Goal: Task Accomplishment & Management: Use online tool/utility

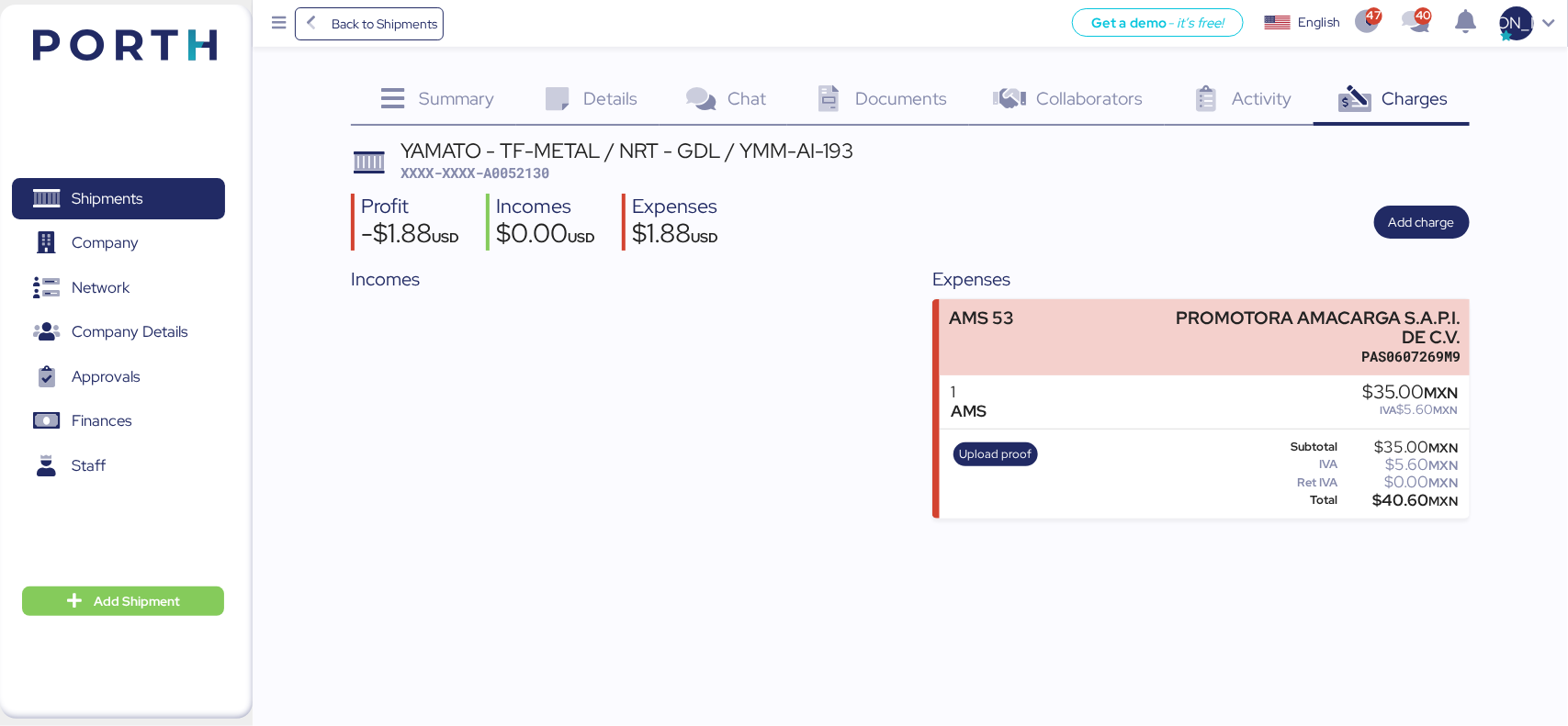
click at [404, 104] on icon at bounding box center [393, 100] width 40 height 27
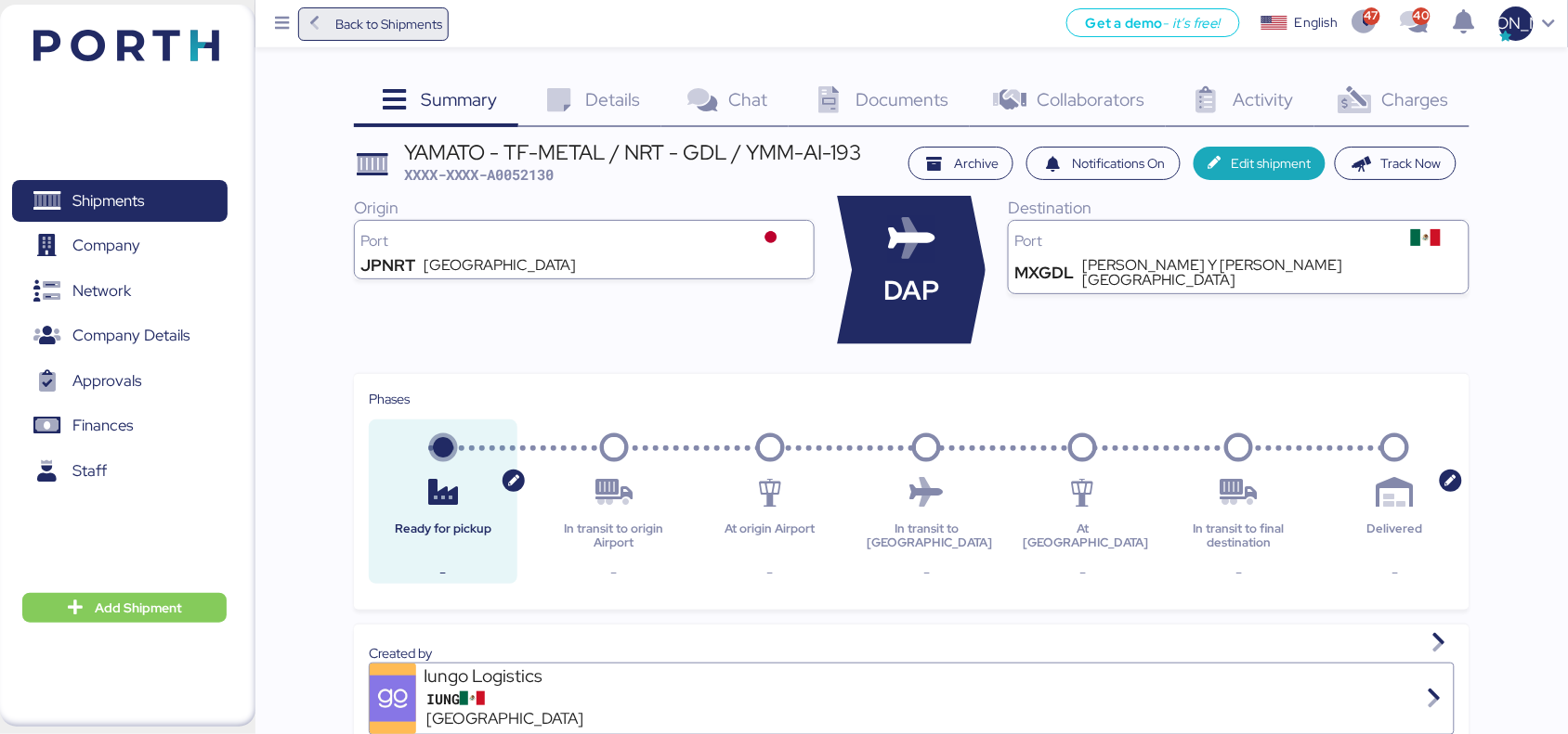
click at [336, 26] on span "Back to Shipments" at bounding box center [388, 24] width 107 height 22
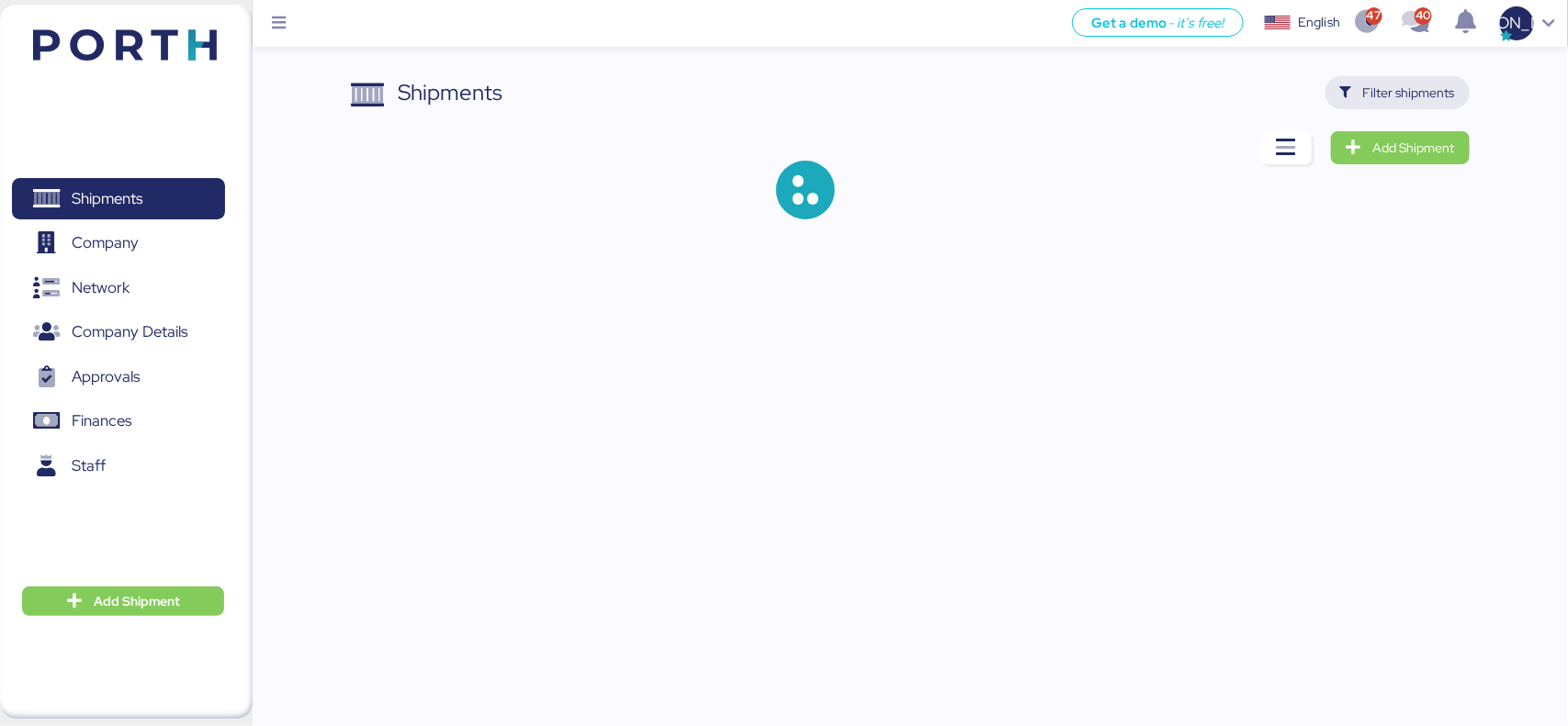
click at [1398, 97] on span "Filter shipments" at bounding box center [1409, 92] width 92 height 22
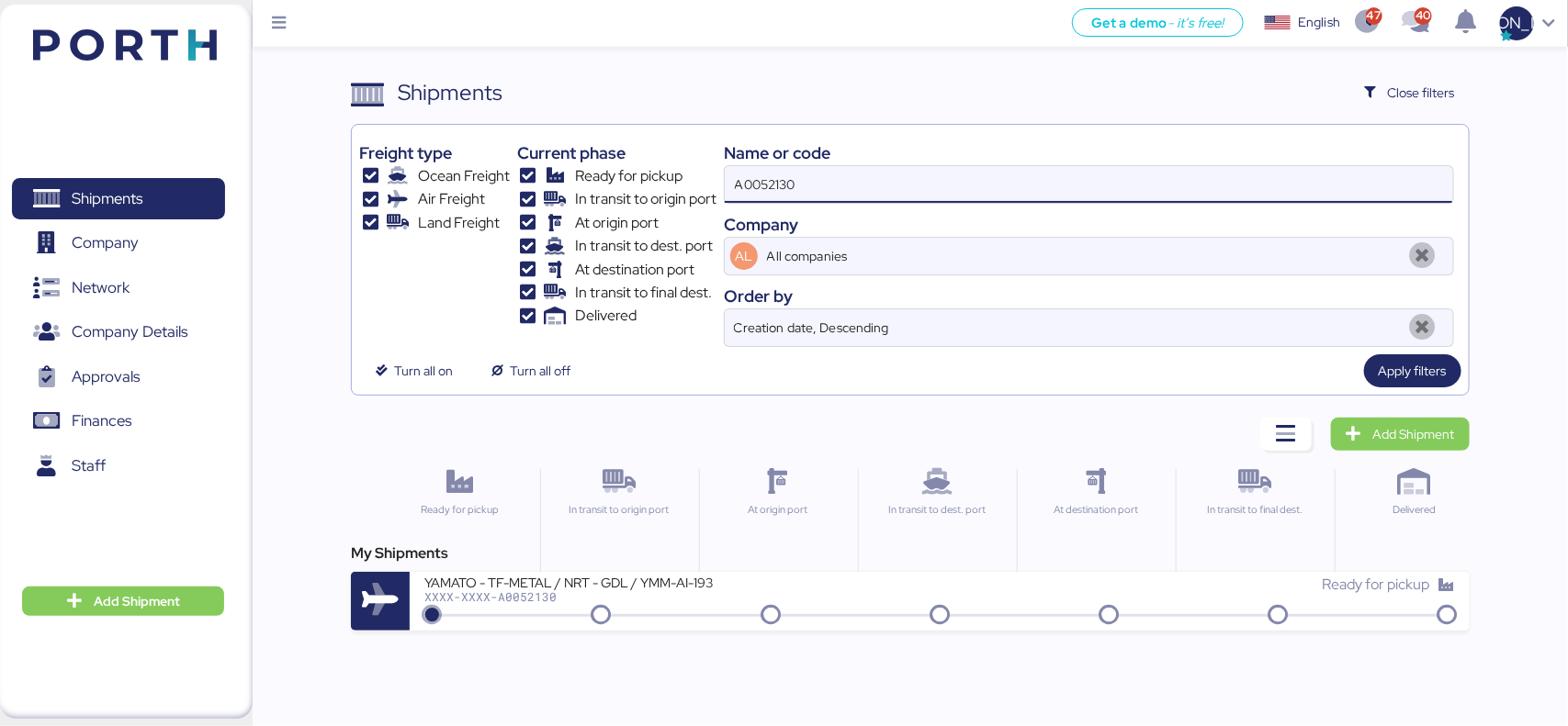
drag, startPoint x: 685, startPoint y: 194, endPoint x: 616, endPoint y: 194, distance: 69.0
click at [616, 194] on div "Freight type Ocean Freight Air Freight Land Freight Current phase Ready for pic…" at bounding box center [910, 239] width 1101 height 215
paste input "27"
type input "A0052127"
click at [1448, 369] on span "Apply filters" at bounding box center [1413, 371] width 97 height 33
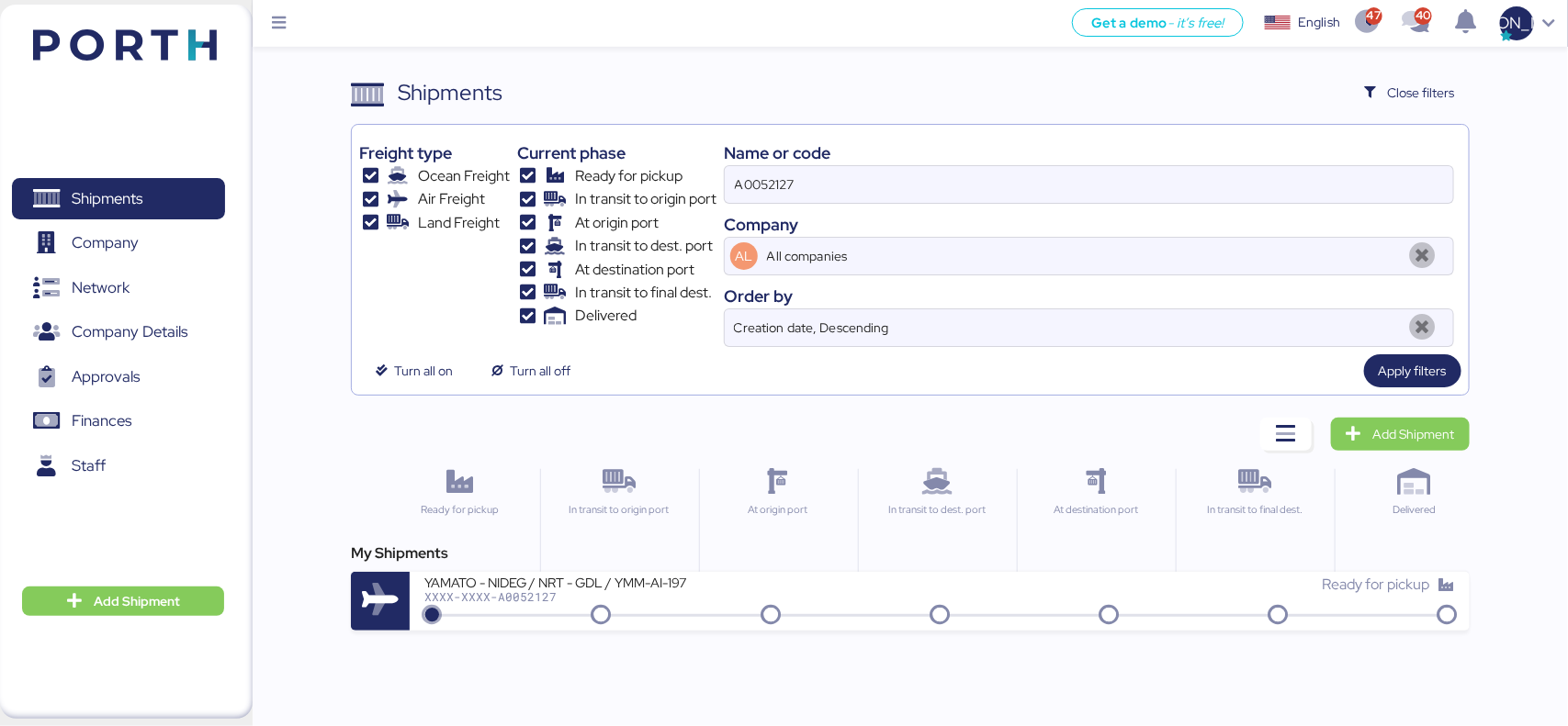
click at [615, 597] on div "XXXX-XXXX-A0052127" at bounding box center [645, 597] width 441 height 13
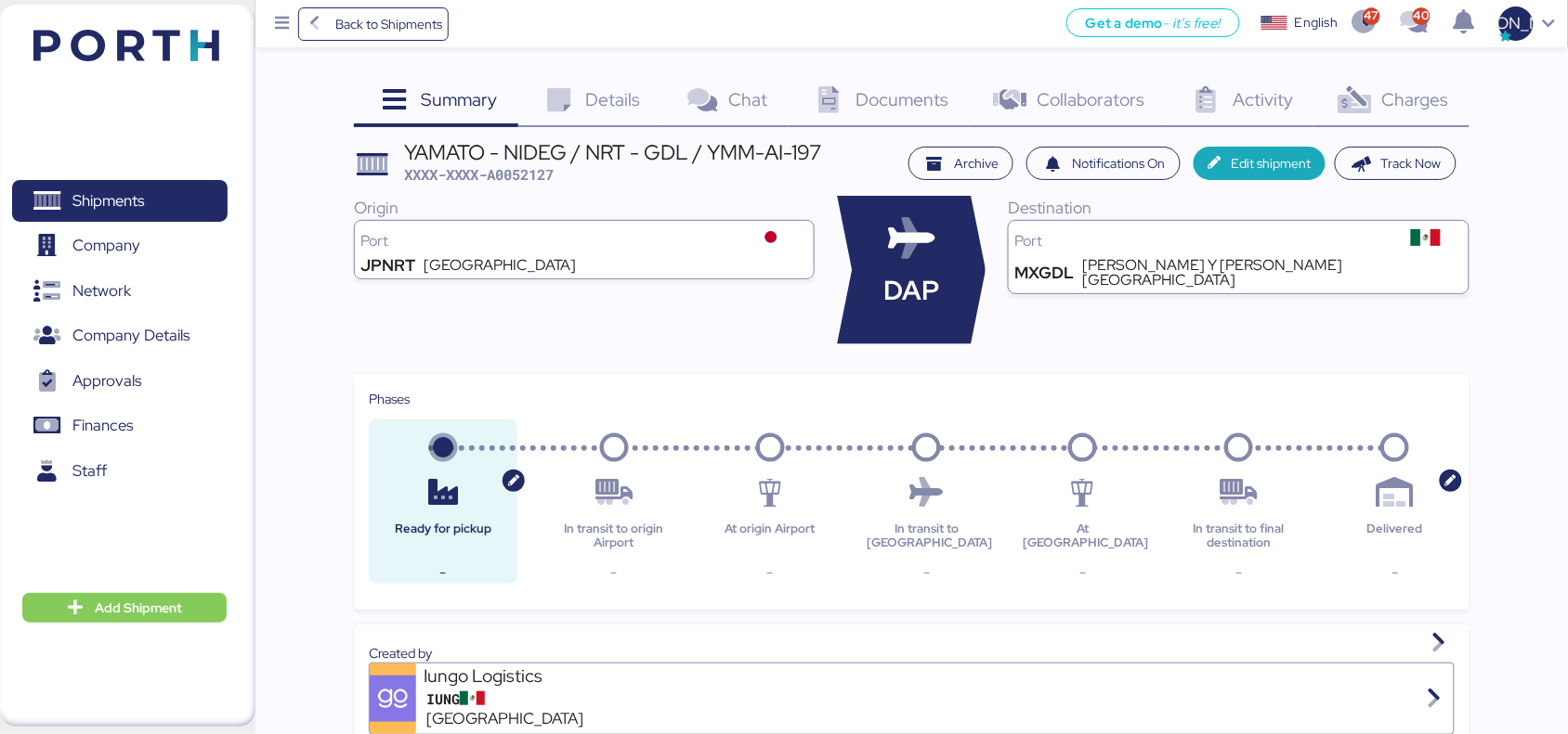
click at [1381, 95] on div "Charges 0" at bounding box center [1391, 102] width 155 height 50
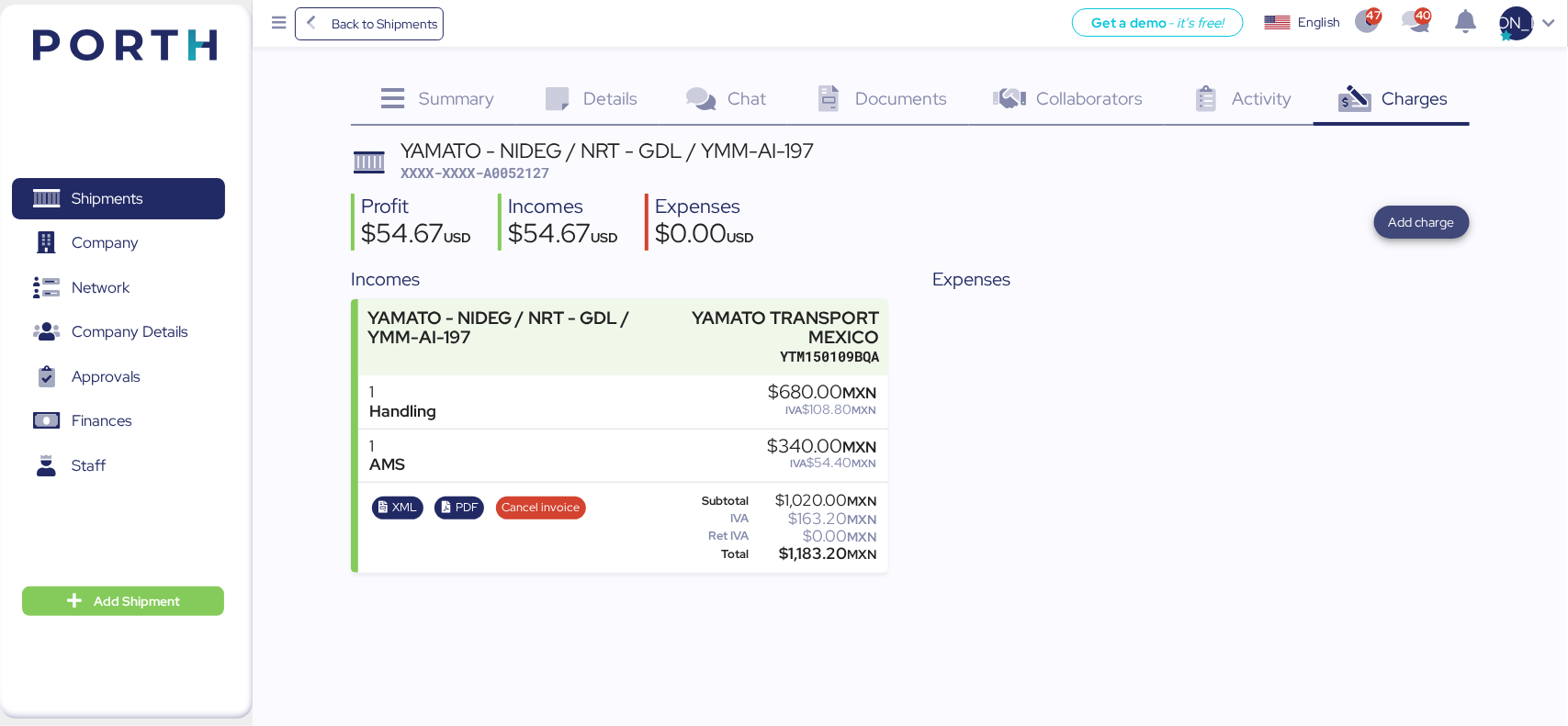
click at [1429, 223] on span "Add charge" at bounding box center [1423, 221] width 67 height 22
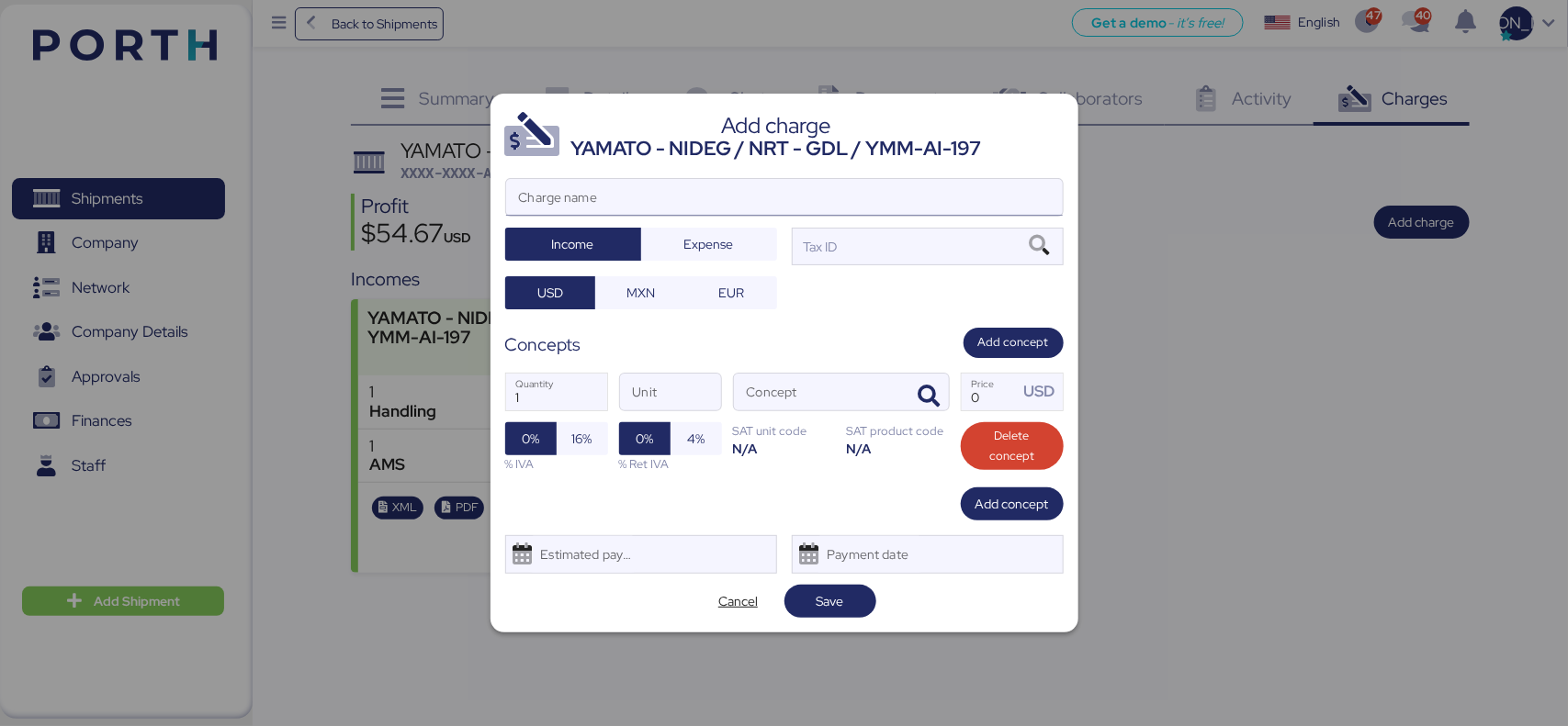
click at [593, 173] on div "Add charge YAMATO - NIDEG / NRT - GDL / YMM-AI-197 Charge name Income Expense T…" at bounding box center [784, 363] width 588 height 539
click at [582, 200] on input "Charge name" at bounding box center [784, 197] width 556 height 37
type input "AMS 54"
click at [681, 244] on span "Expense" at bounding box center [709, 243] width 106 height 26
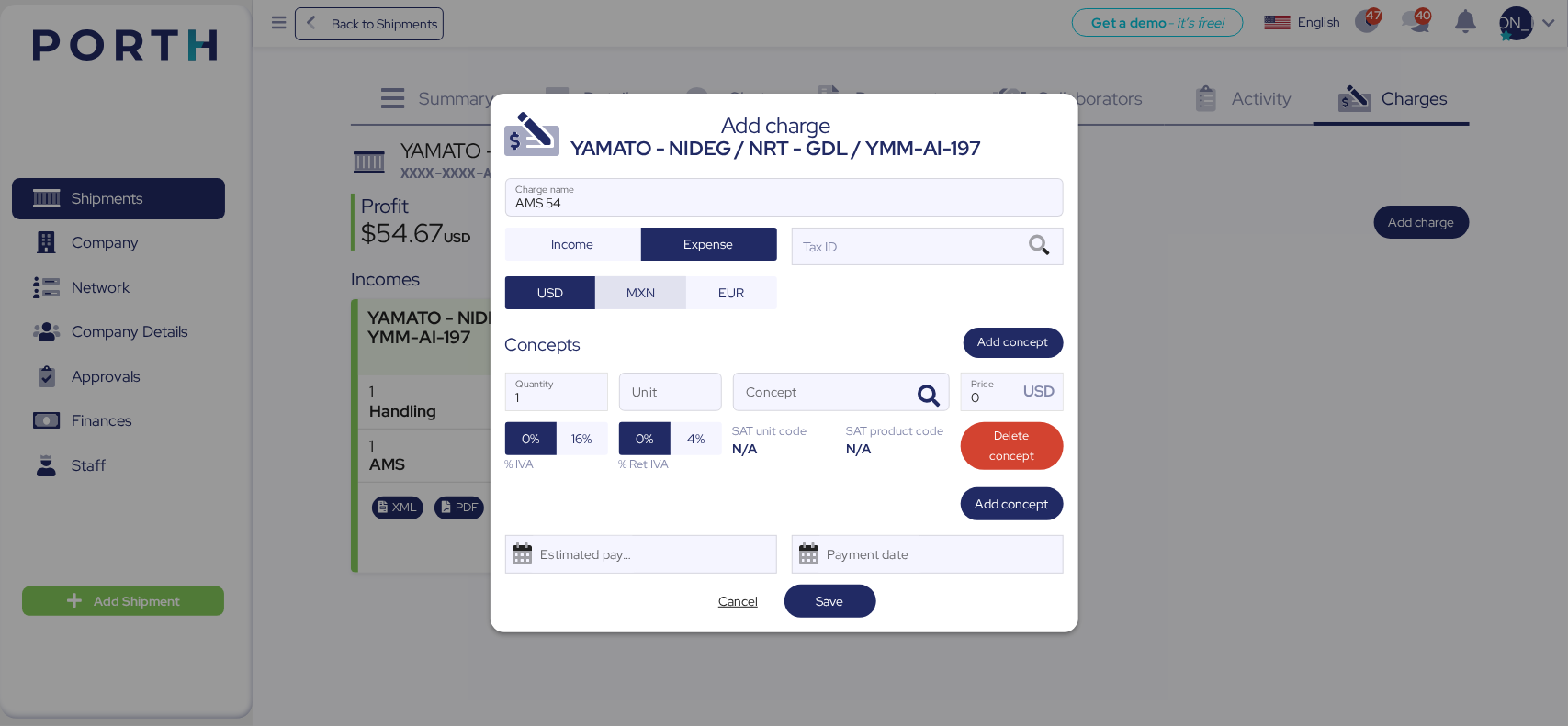
click at [659, 296] on span "MXN" at bounding box center [640, 293] width 62 height 26
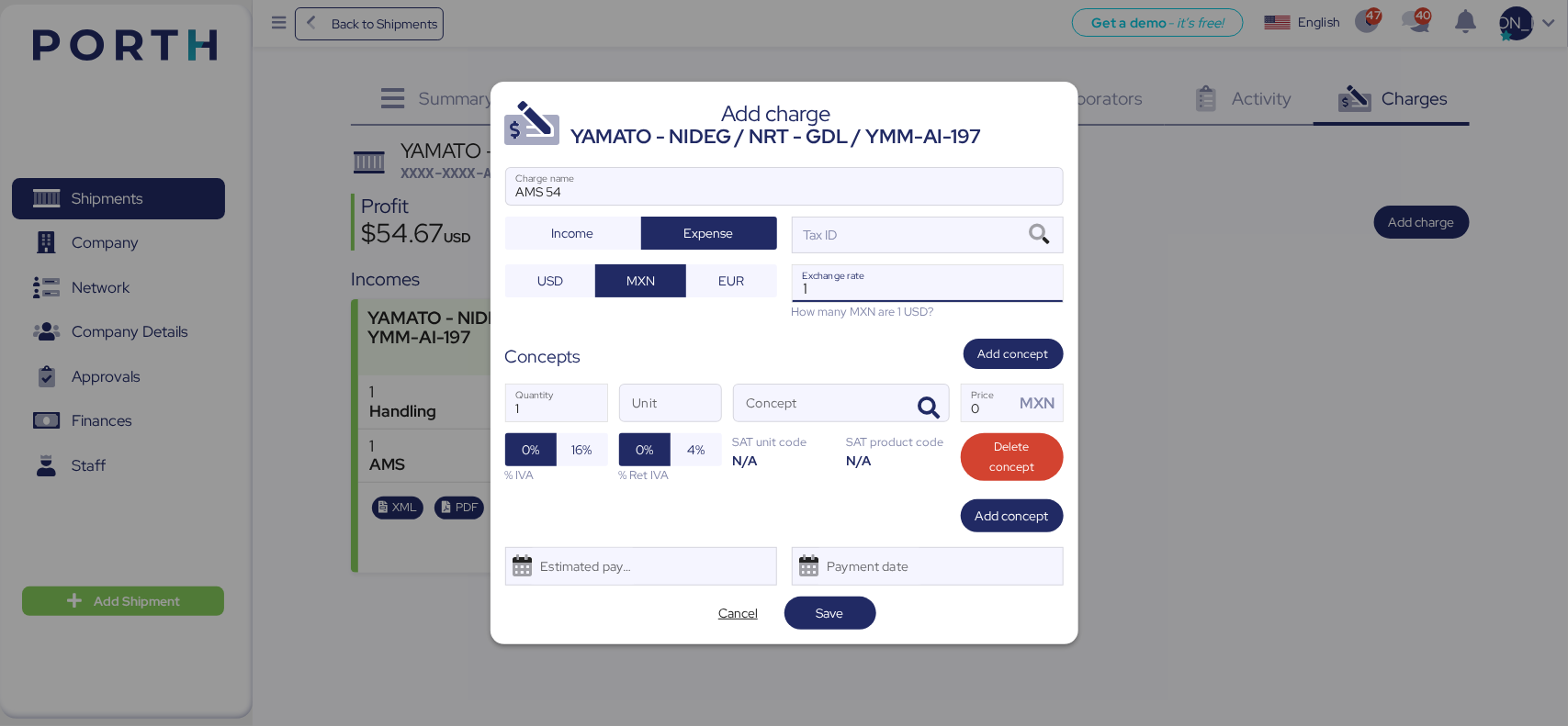
click at [884, 295] on input "1" at bounding box center [928, 283] width 270 height 37
click at [878, 289] on input "18" at bounding box center [928, 283] width 270 height 37
click at [834, 283] on input "18" at bounding box center [928, 283] width 270 height 37
type input "18.6792"
click at [749, 327] on div "Add charge YAMATO - NIDEG / NRT - GDL / YMM-AI-197 AMS 54 Charge name Income Ex…" at bounding box center [784, 362] width 588 height 562
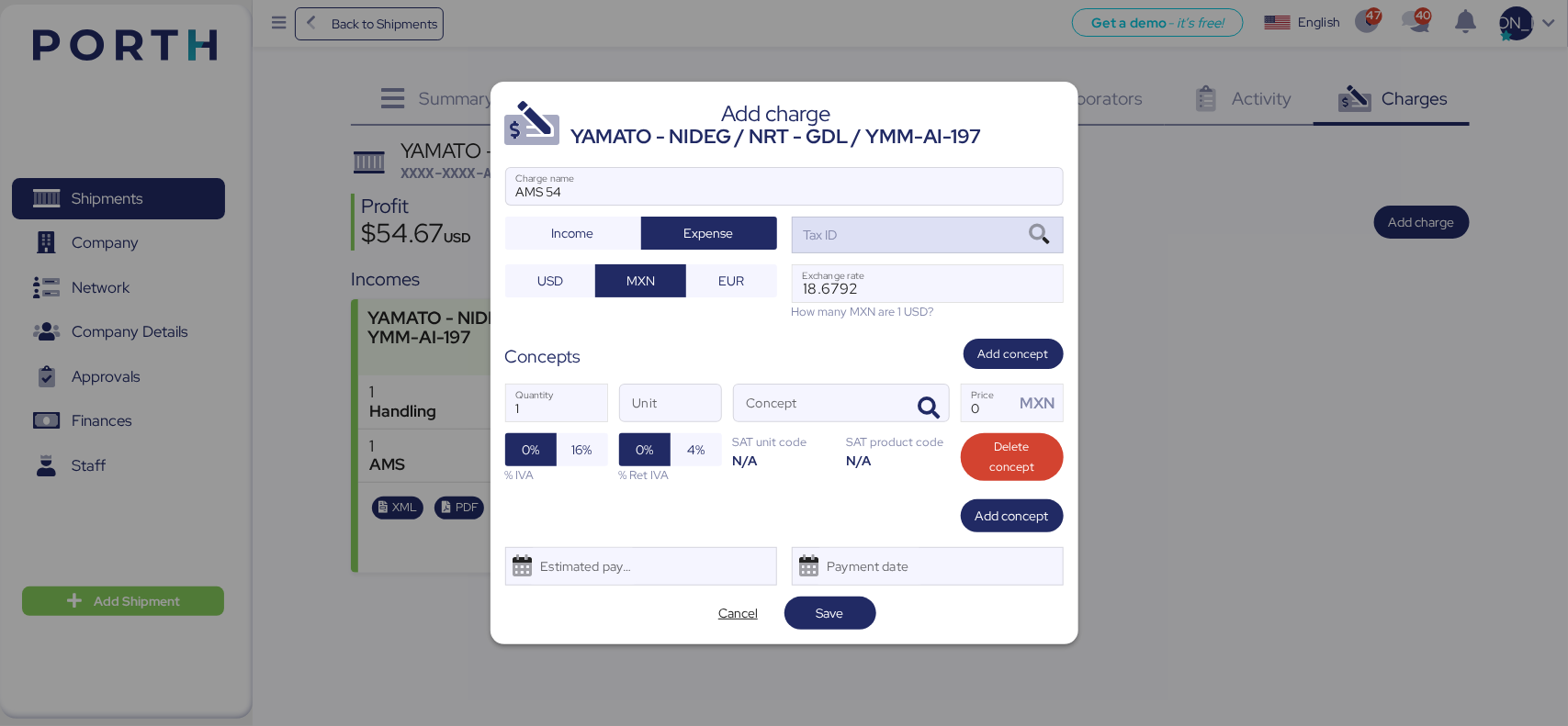
click at [834, 240] on div "Tax ID" at bounding box center [819, 235] width 38 height 20
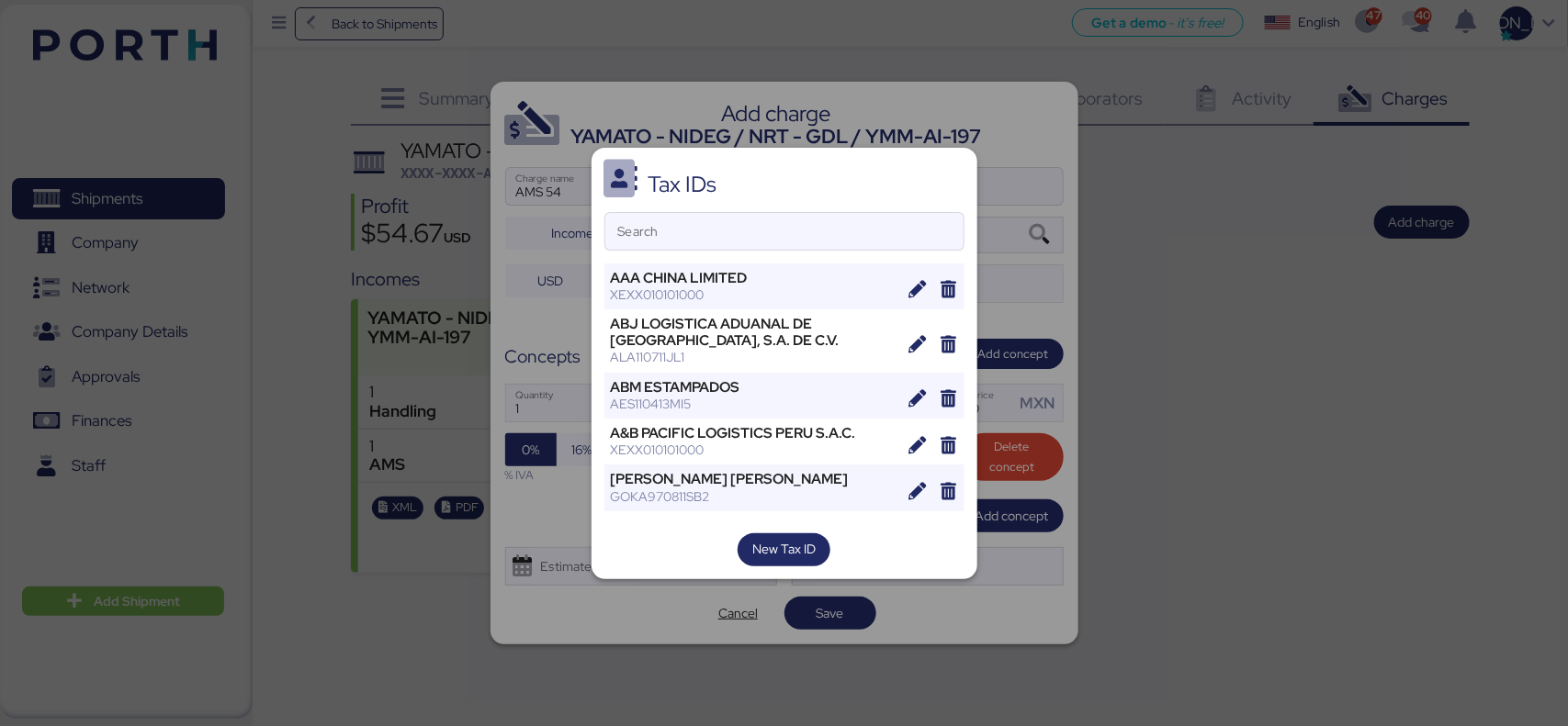
click at [377, 144] on div at bounding box center [784, 363] width 1568 height 726
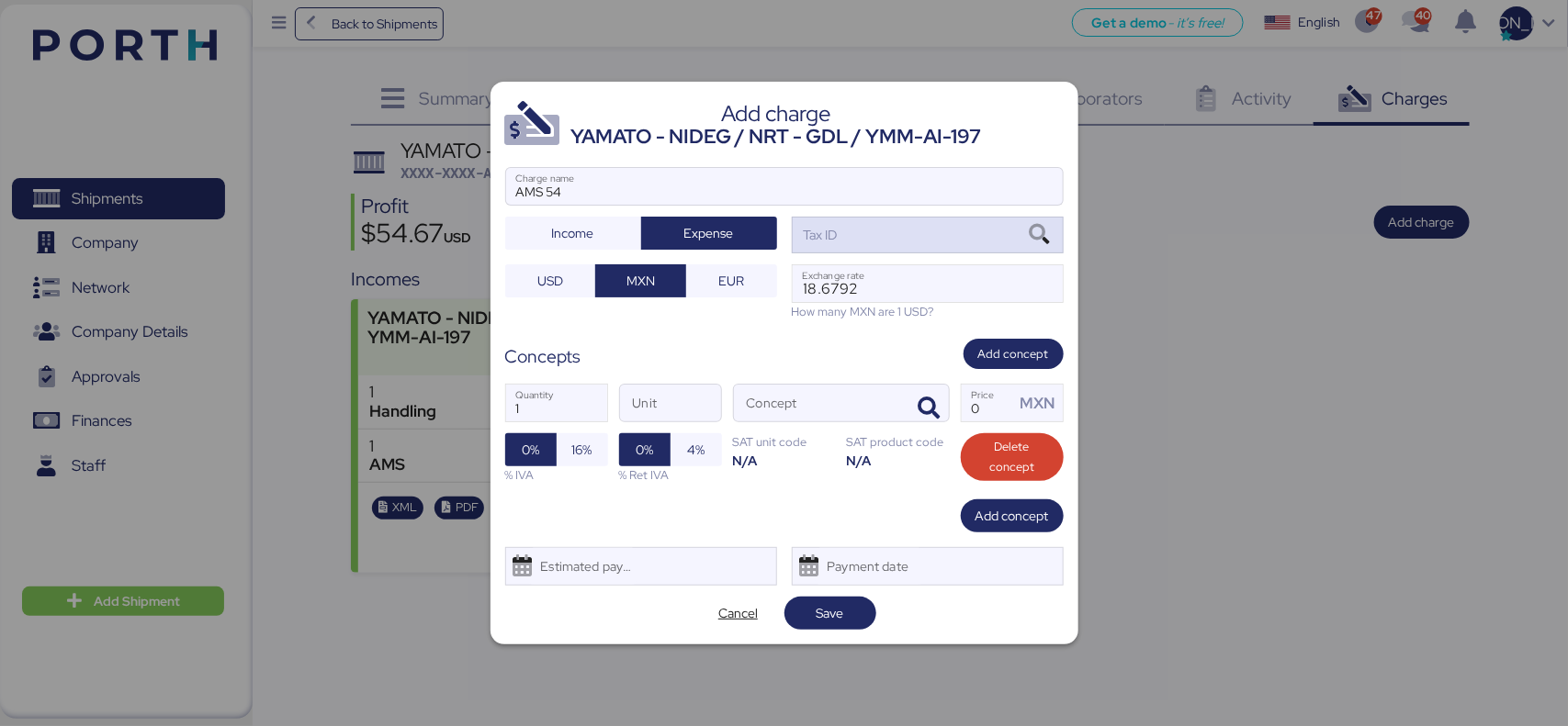
click at [824, 232] on div "Tax ID" at bounding box center [819, 235] width 38 height 20
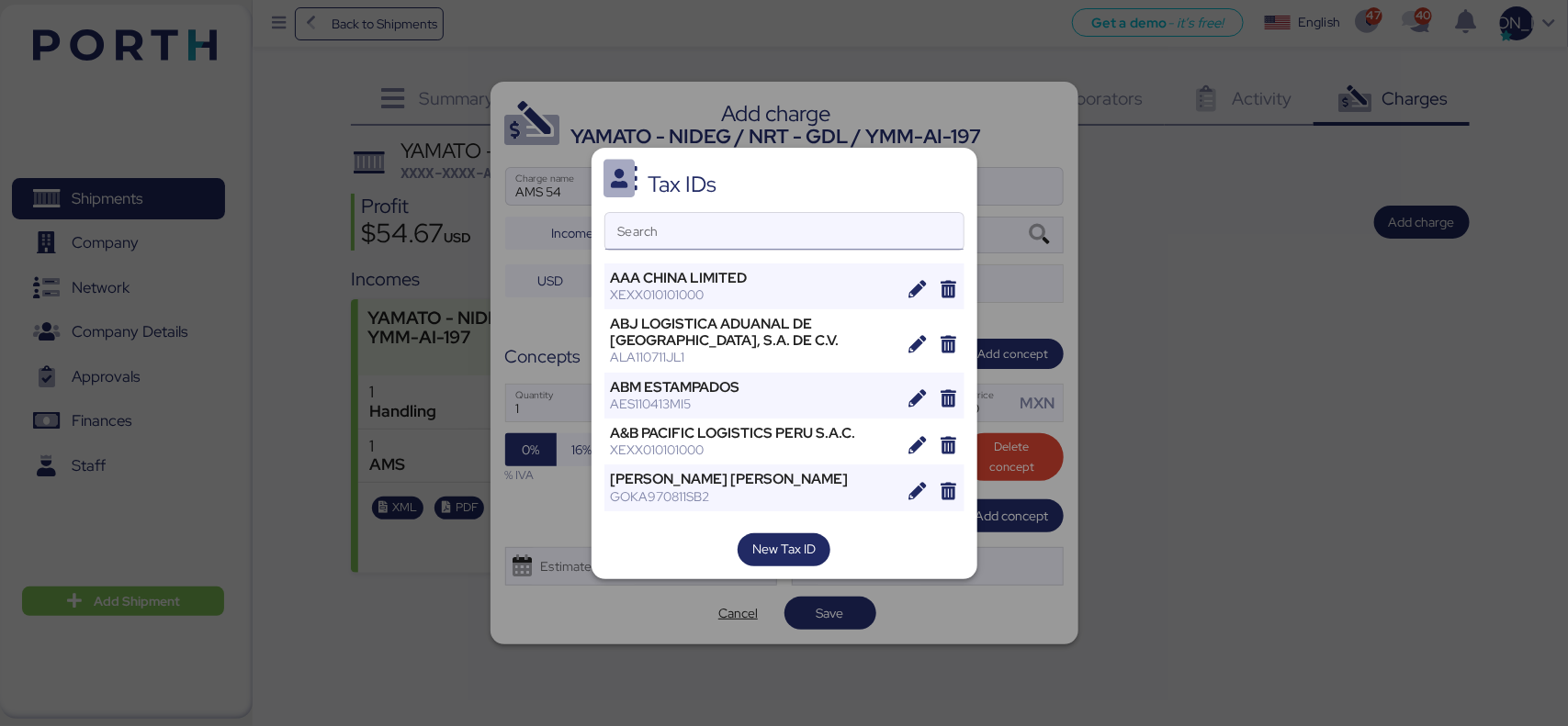
click at [732, 249] on input "Search" at bounding box center [784, 231] width 358 height 37
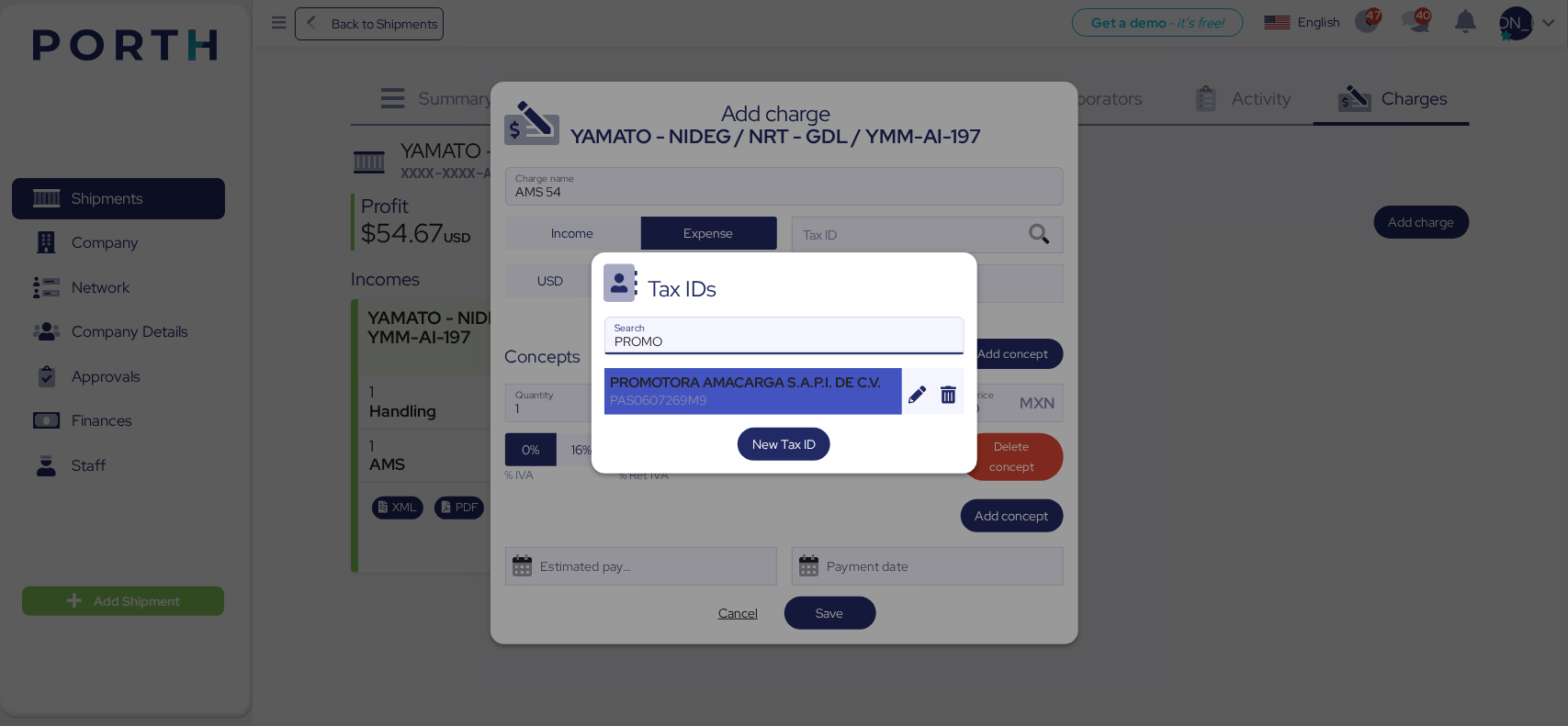
type input "PROMO"
click at [753, 392] on div "PAS0607269M9" at bounding box center [753, 400] width 285 height 16
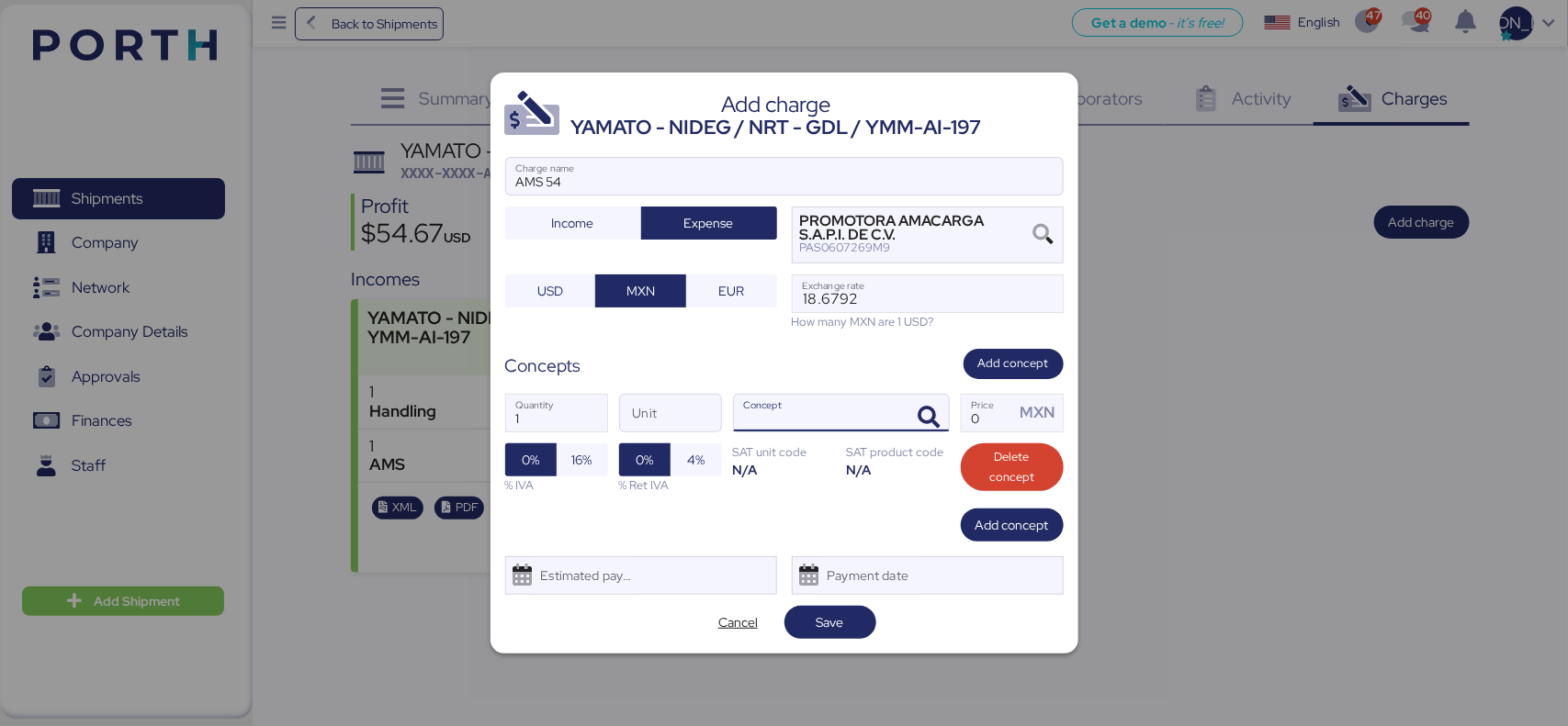
click at [785, 410] on input "Concept" at bounding box center [820, 412] width 171 height 37
click at [590, 449] on span "16%" at bounding box center [582, 459] width 20 height 22
click at [785, 419] on input "Concept" at bounding box center [820, 412] width 171 height 37
drag, startPoint x: 759, startPoint y: 419, endPoint x: 694, endPoint y: 406, distance: 66.3
click at [694, 407] on div "1 Quantity Unit AMAC Concept 0 Price MXN 0% 16% % IVA 0% 4% % Ret IVA SAT unit …" at bounding box center [784, 444] width 558 height 129
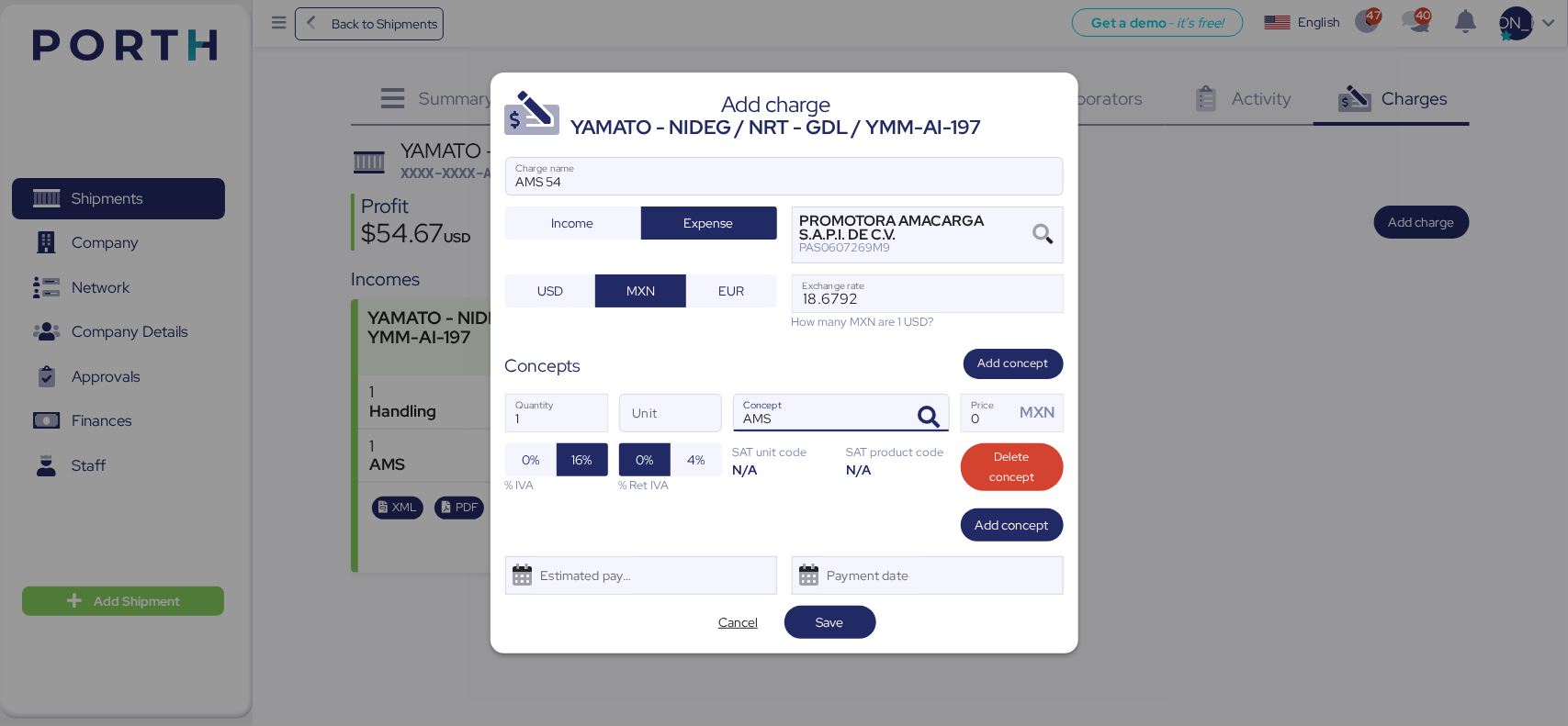
click at [785, 424] on input "AMS" at bounding box center [820, 412] width 171 height 37
type input "A"
click at [931, 415] on icon "button" at bounding box center [929, 417] width 22 height 22
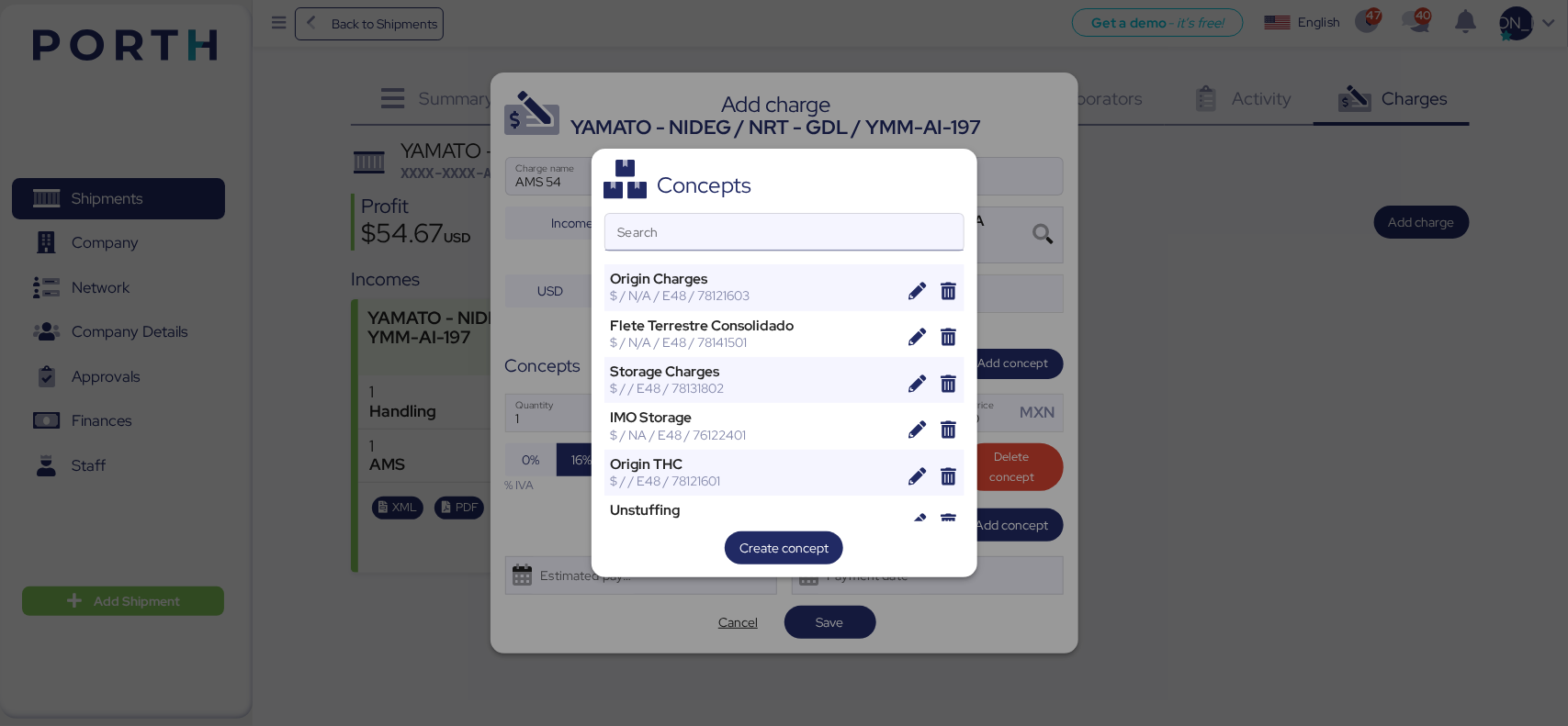
click at [792, 240] on input "Search" at bounding box center [784, 232] width 358 height 37
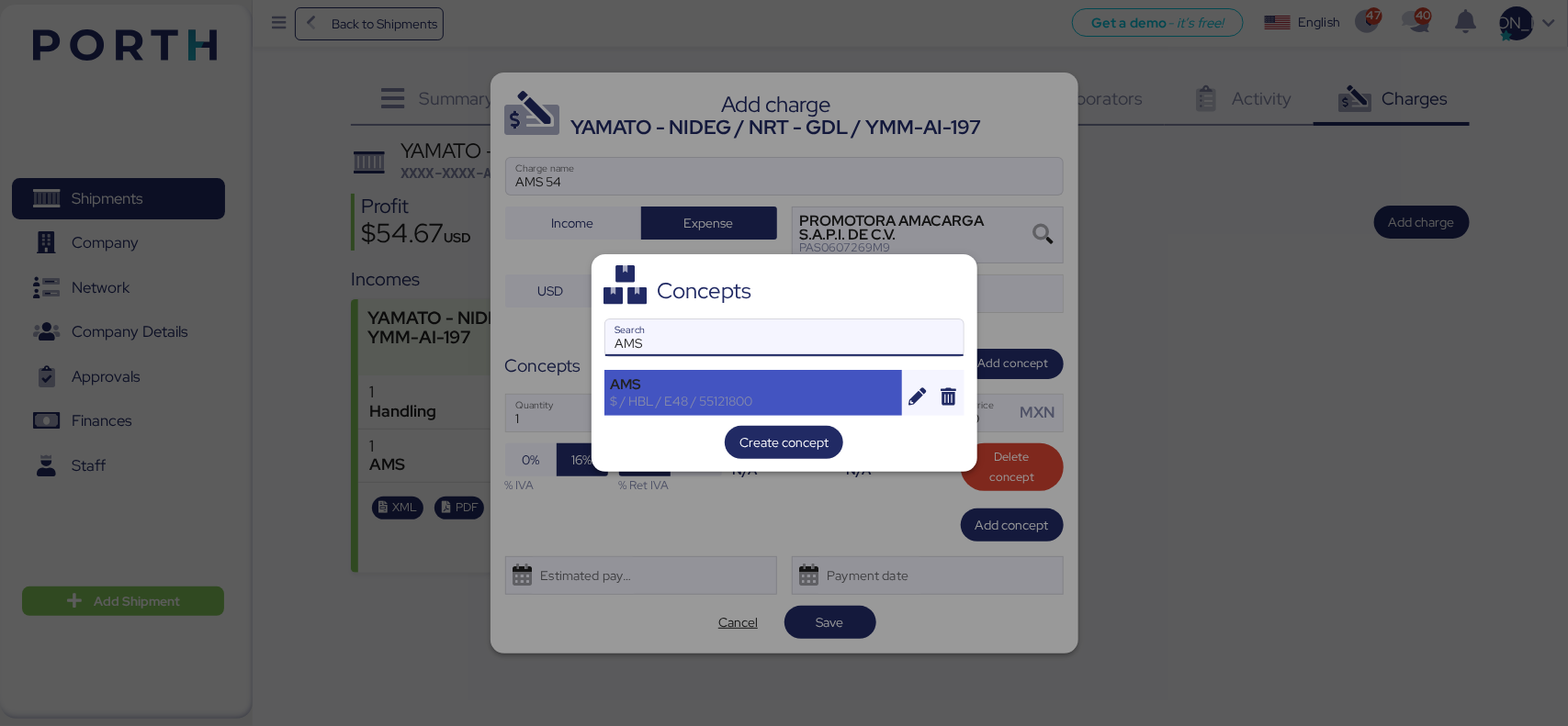
type input "AMS"
click at [767, 376] on div "AMS" at bounding box center [753, 384] width 285 height 16
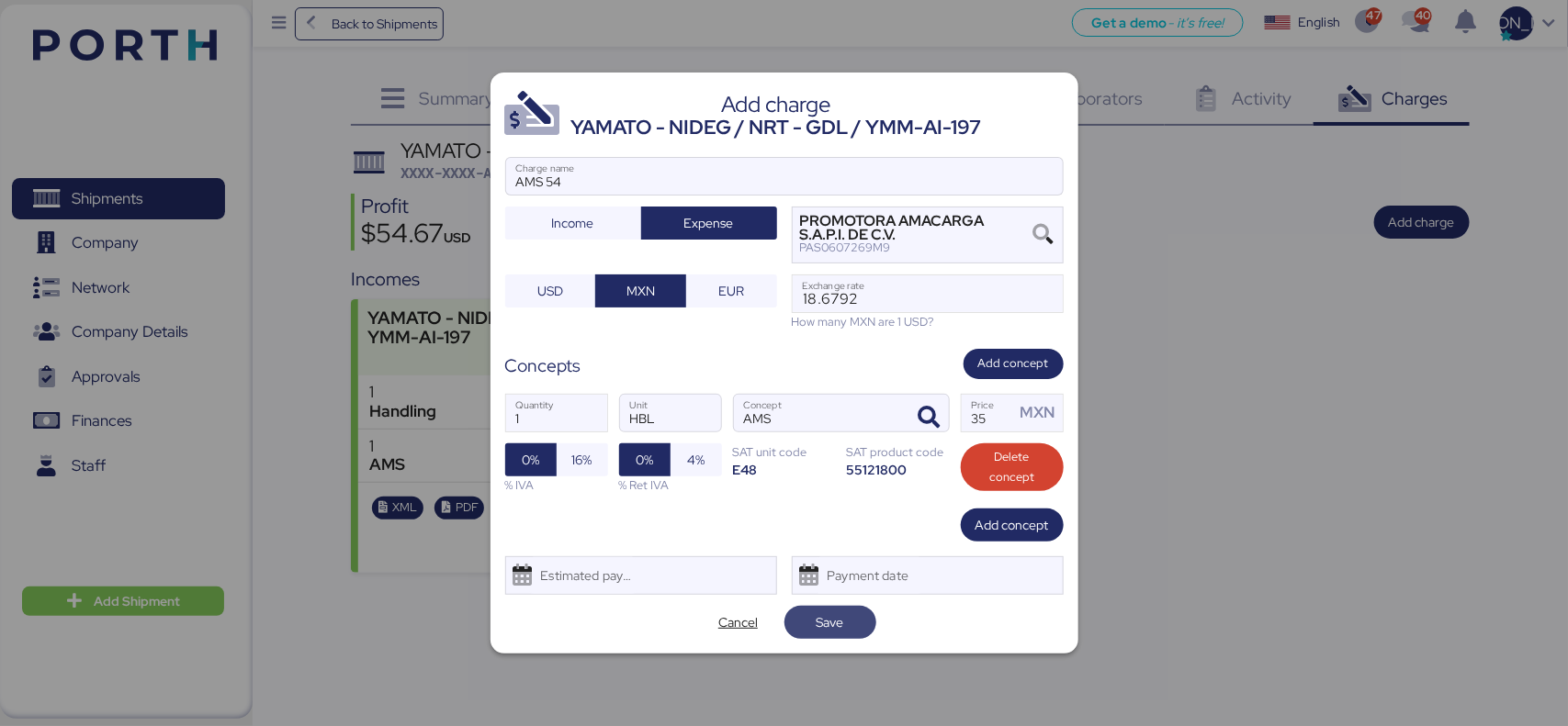
click at [819, 621] on span "Save" at bounding box center [830, 621] width 28 height 22
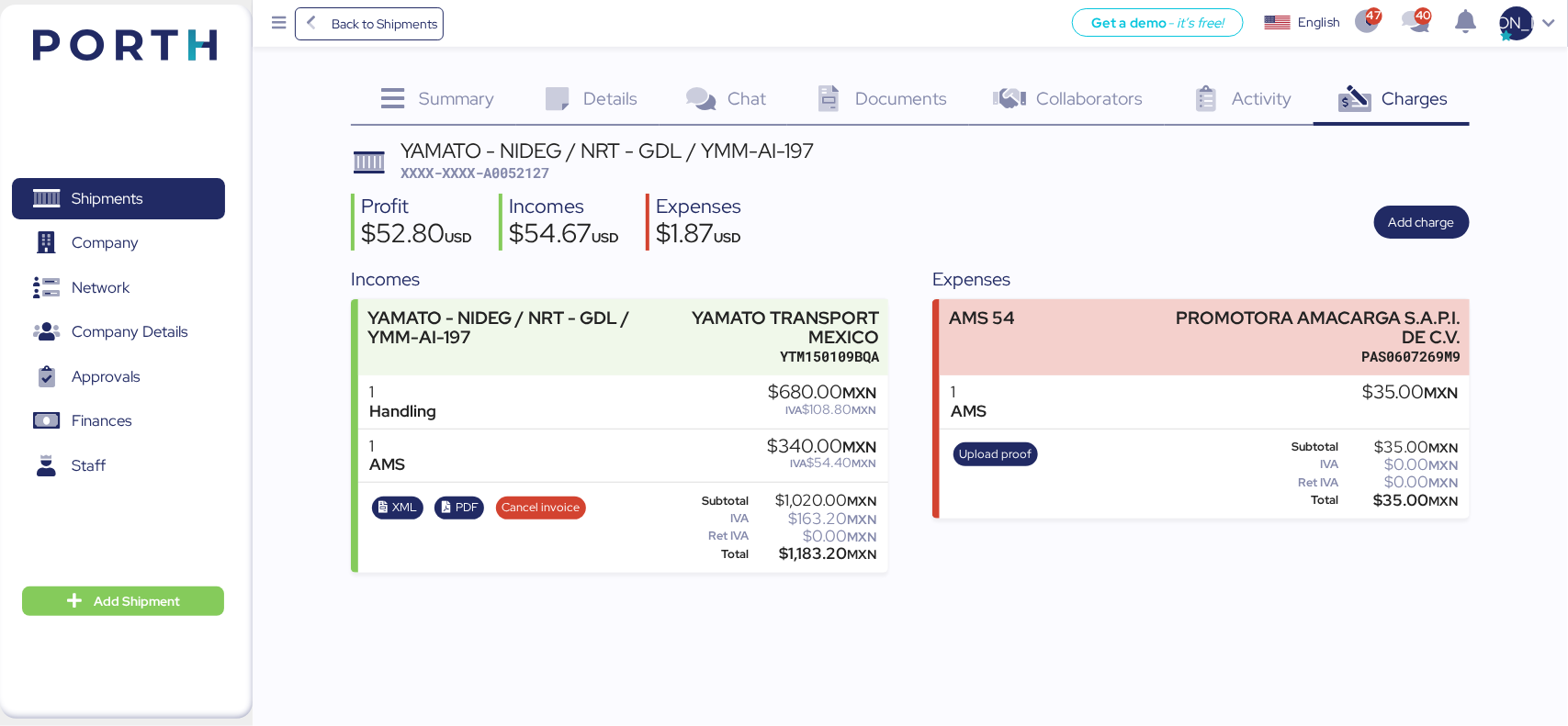
click at [1107, 671] on div "Back to Shipments Get a demo - it’s free! Get a demo English Inglés English 47 …" at bounding box center [784, 363] width 1568 height 726
